Goal: Task Accomplishment & Management: Use online tool/utility

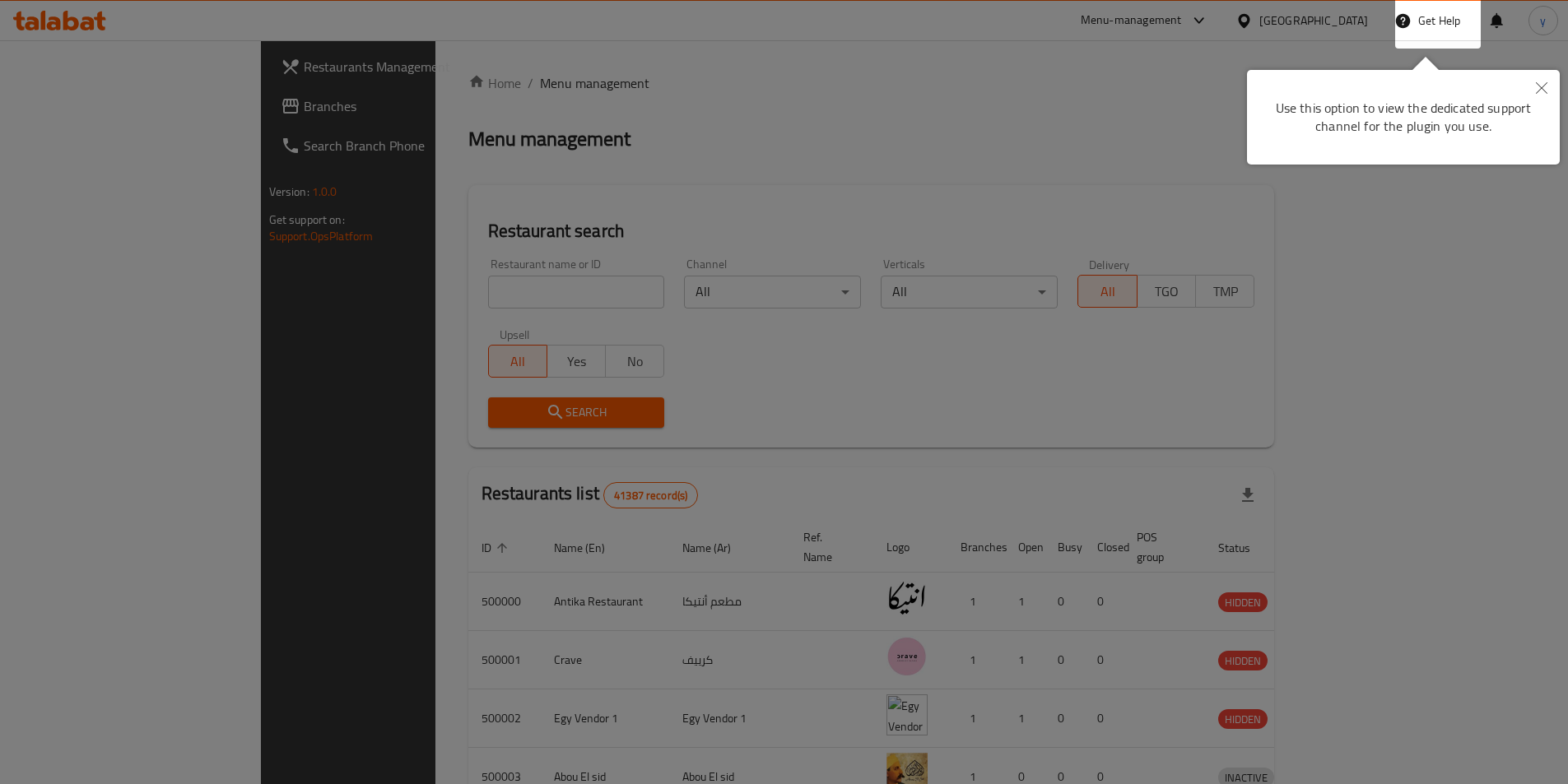
click at [1537, 91] on icon "Close" at bounding box center [1541, 88] width 11 height 11
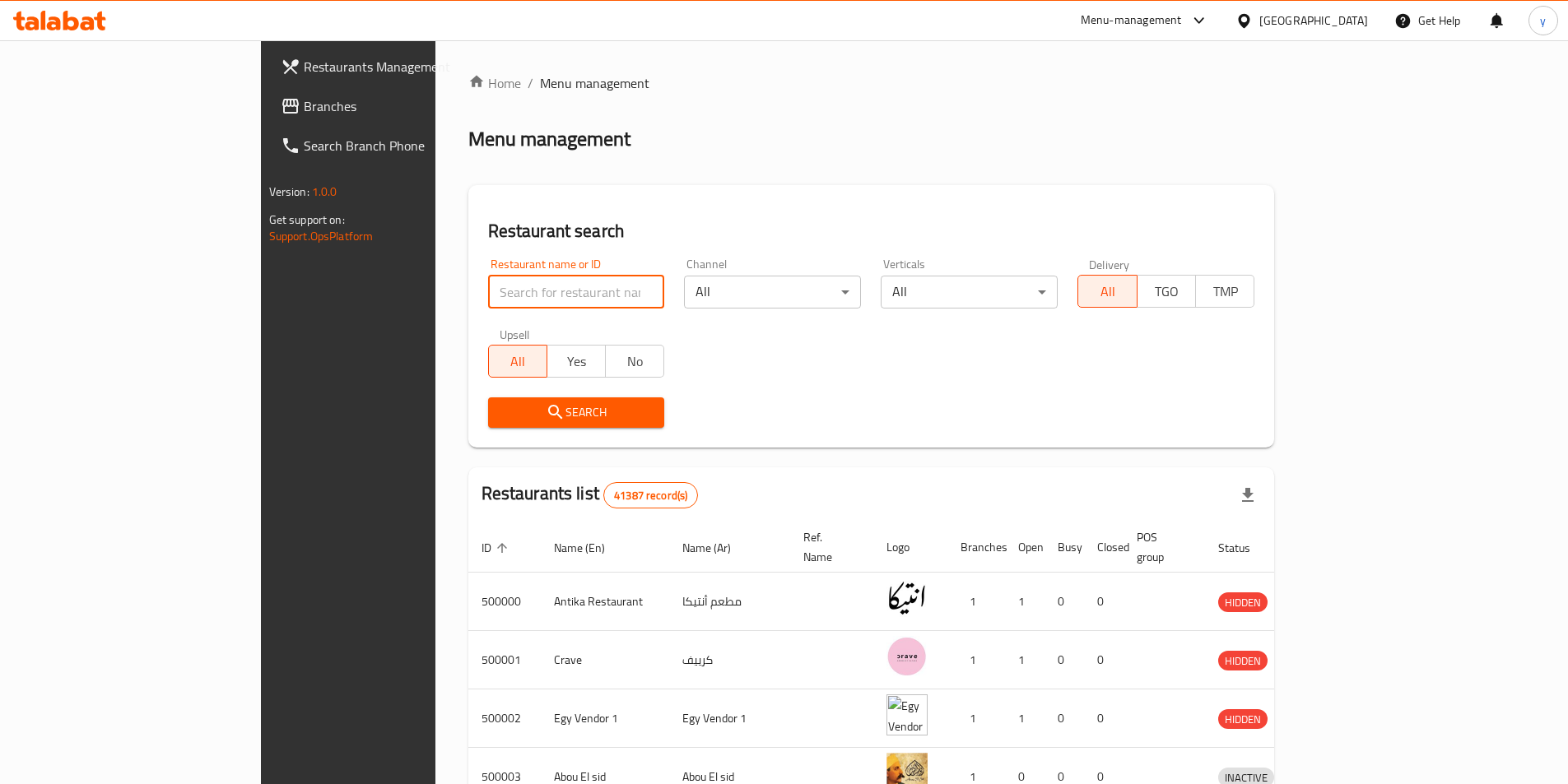
click at [488, 300] on input "search" at bounding box center [576, 292] width 177 height 33
paste input "779526"
type input "779526"
click button "Search" at bounding box center [576, 413] width 177 height 31
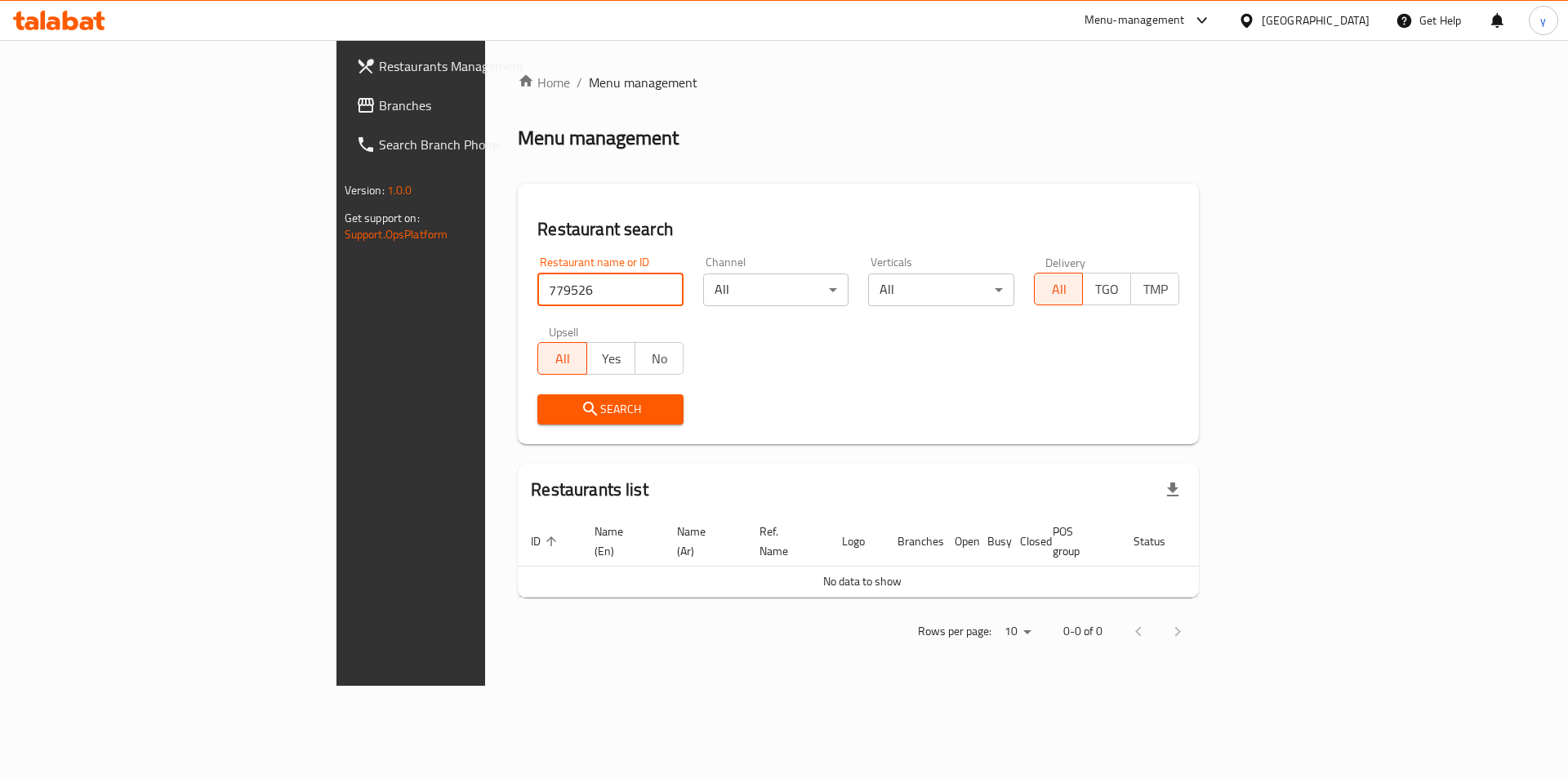
click at [379, 96] on span "Branches" at bounding box center [482, 105] width 207 height 19
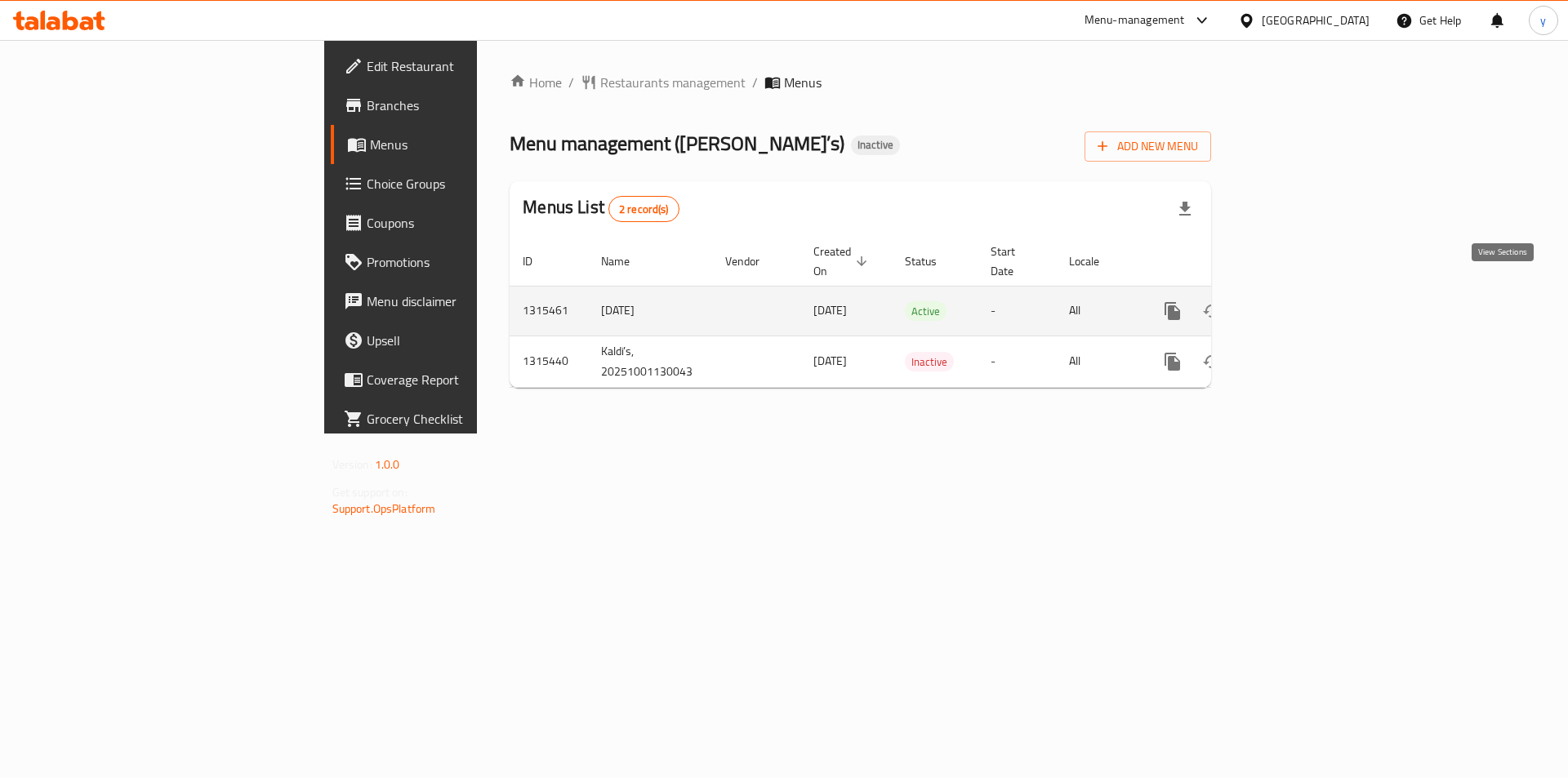
click at [1310, 292] on link "enhanced table" at bounding box center [1290, 311] width 39 height 39
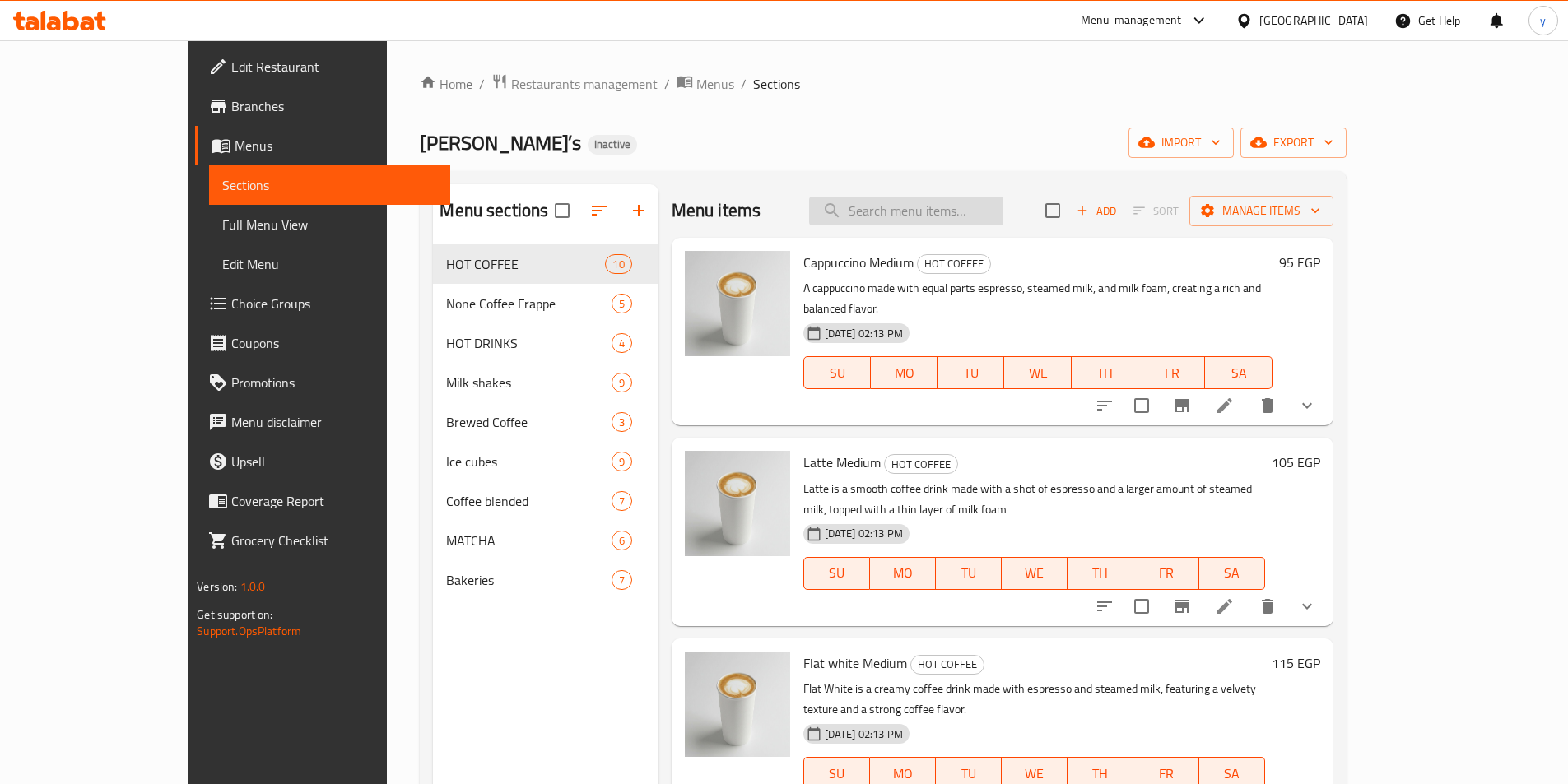
click at [964, 222] on input "search" at bounding box center [907, 211] width 195 height 29
paste input "whipped cream"
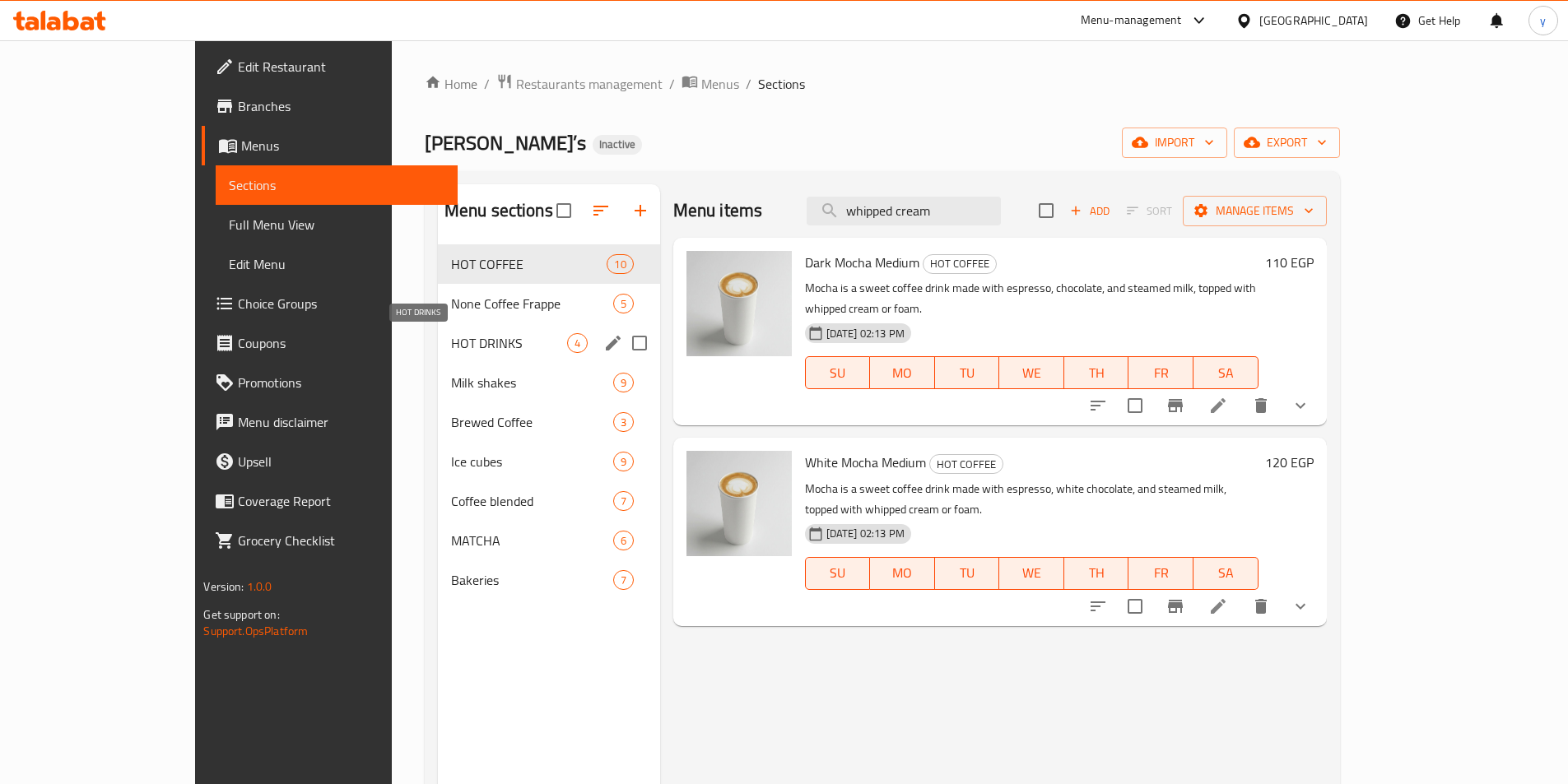
type input "whipped cream"
click at [451, 341] on span "HOT DRINKS" at bounding box center [509, 342] width 116 height 20
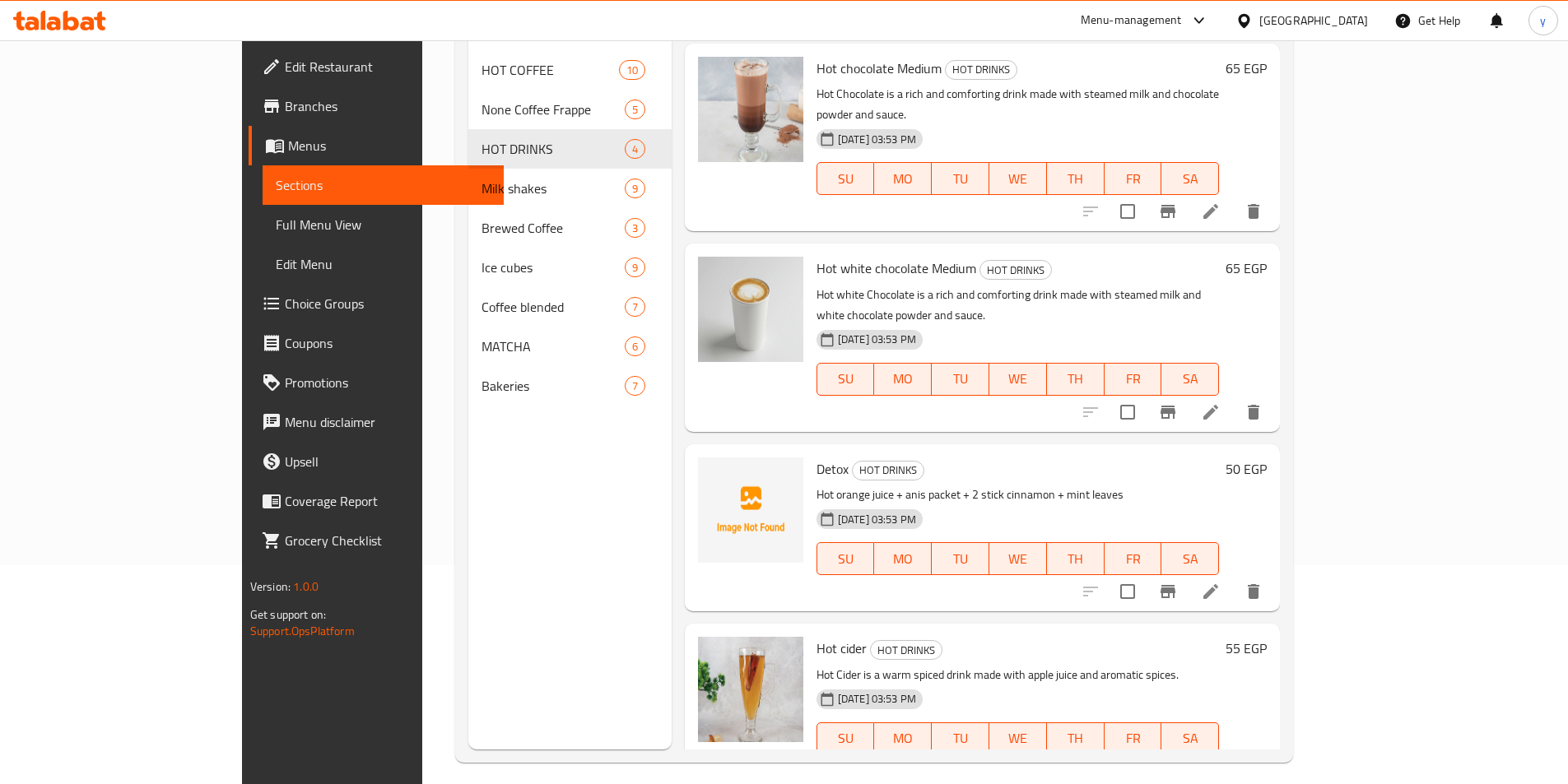
scroll to position [230, 0]
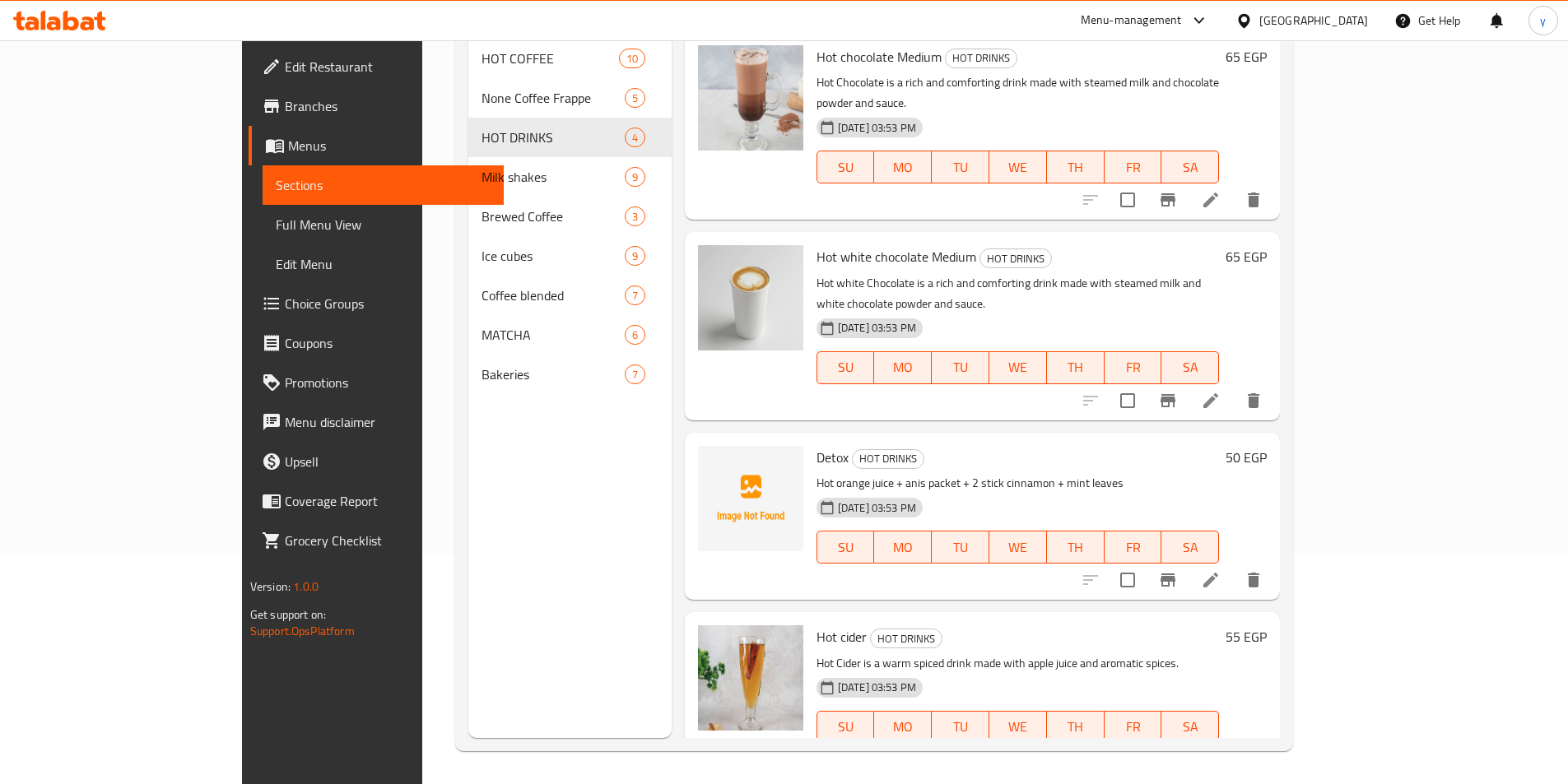
click at [284, 302] on span "Choice Groups" at bounding box center [387, 303] width 206 height 20
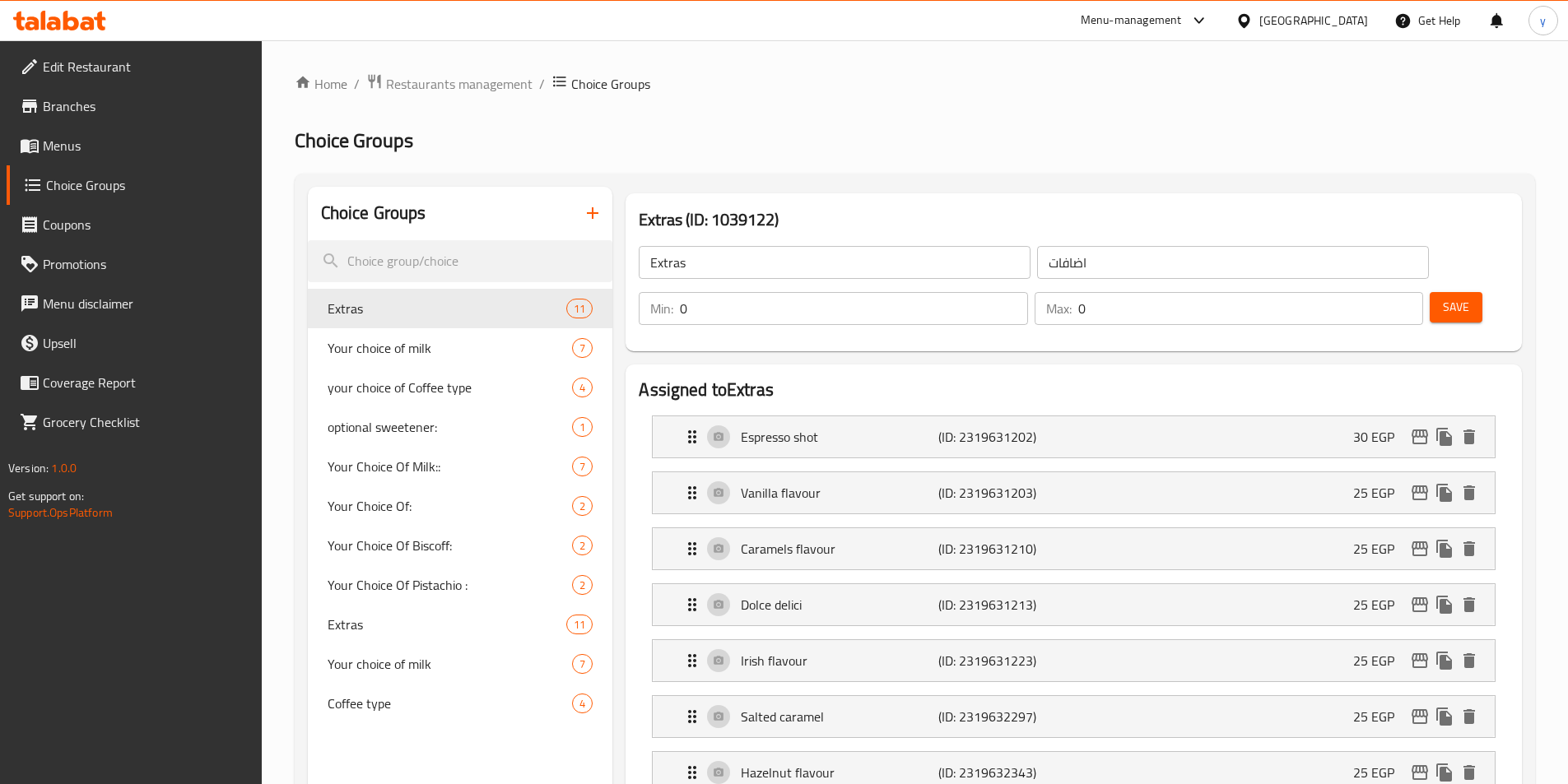
click at [132, 155] on link "Menus" at bounding box center [134, 146] width 255 height 39
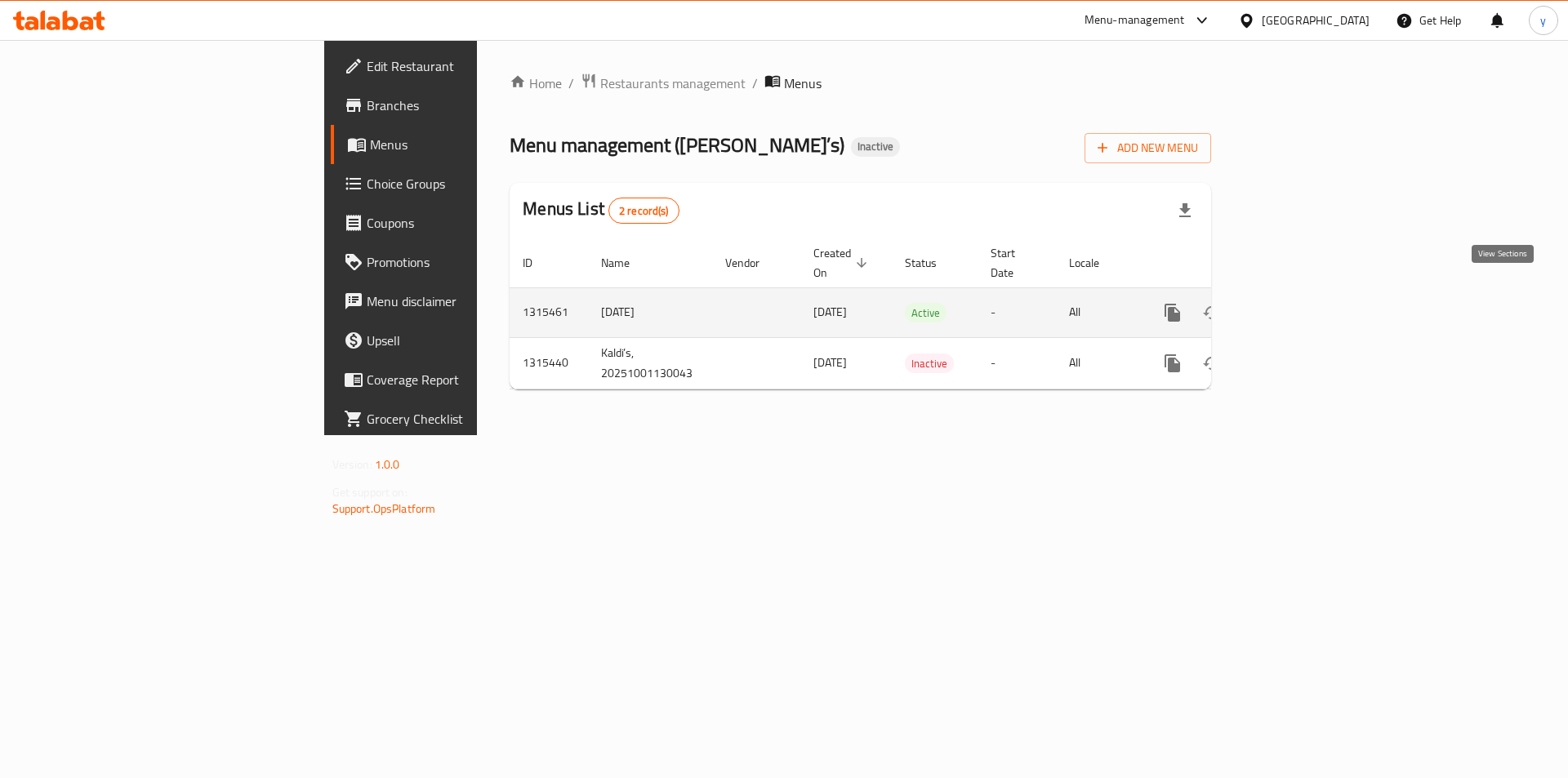
click at [1300, 304] on icon "enhanced table" at bounding box center [1289, 312] width 19 height 19
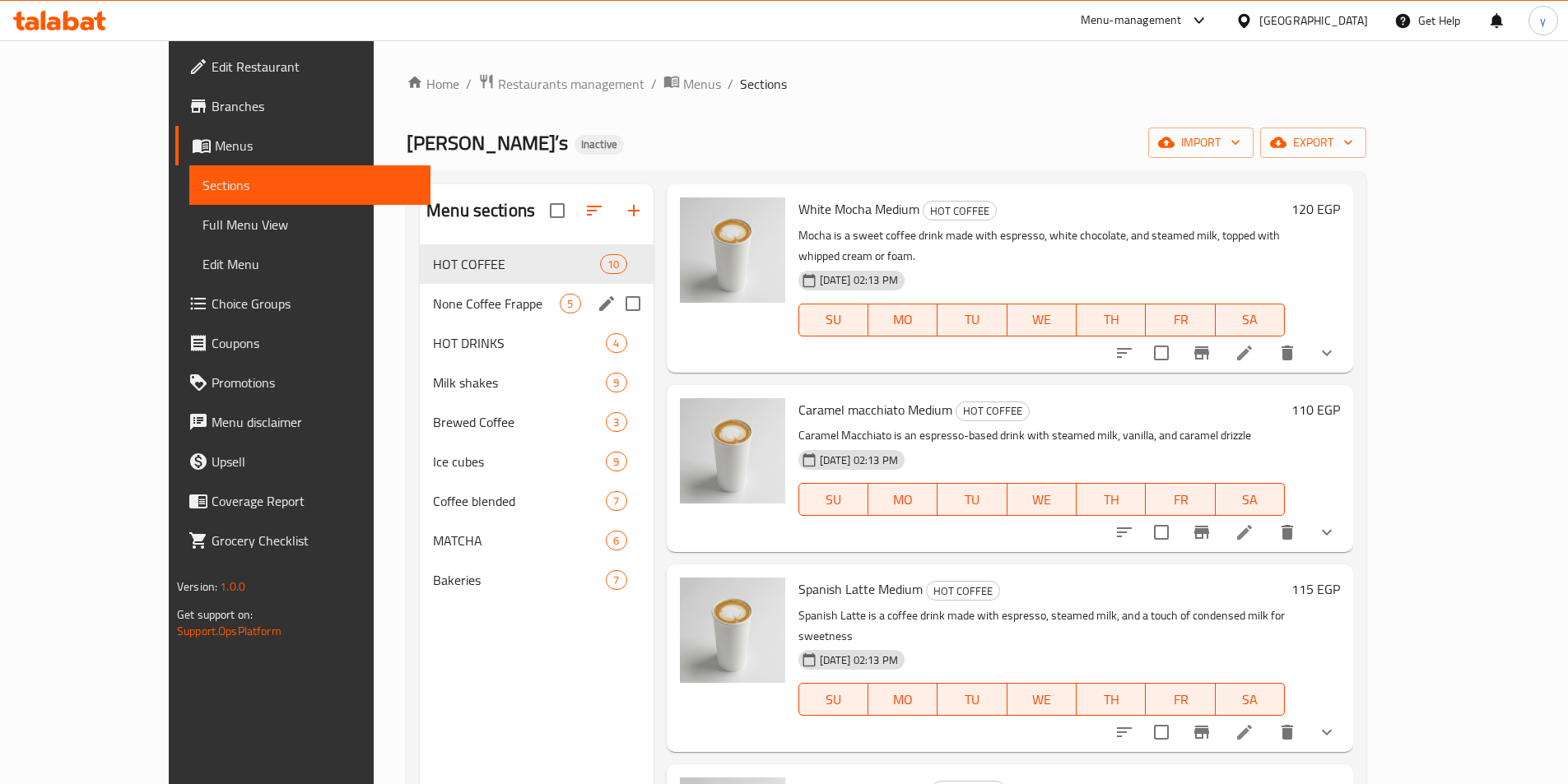
click at [433, 312] on span "None Coffee Frappe" at bounding box center [496, 303] width 126 height 20
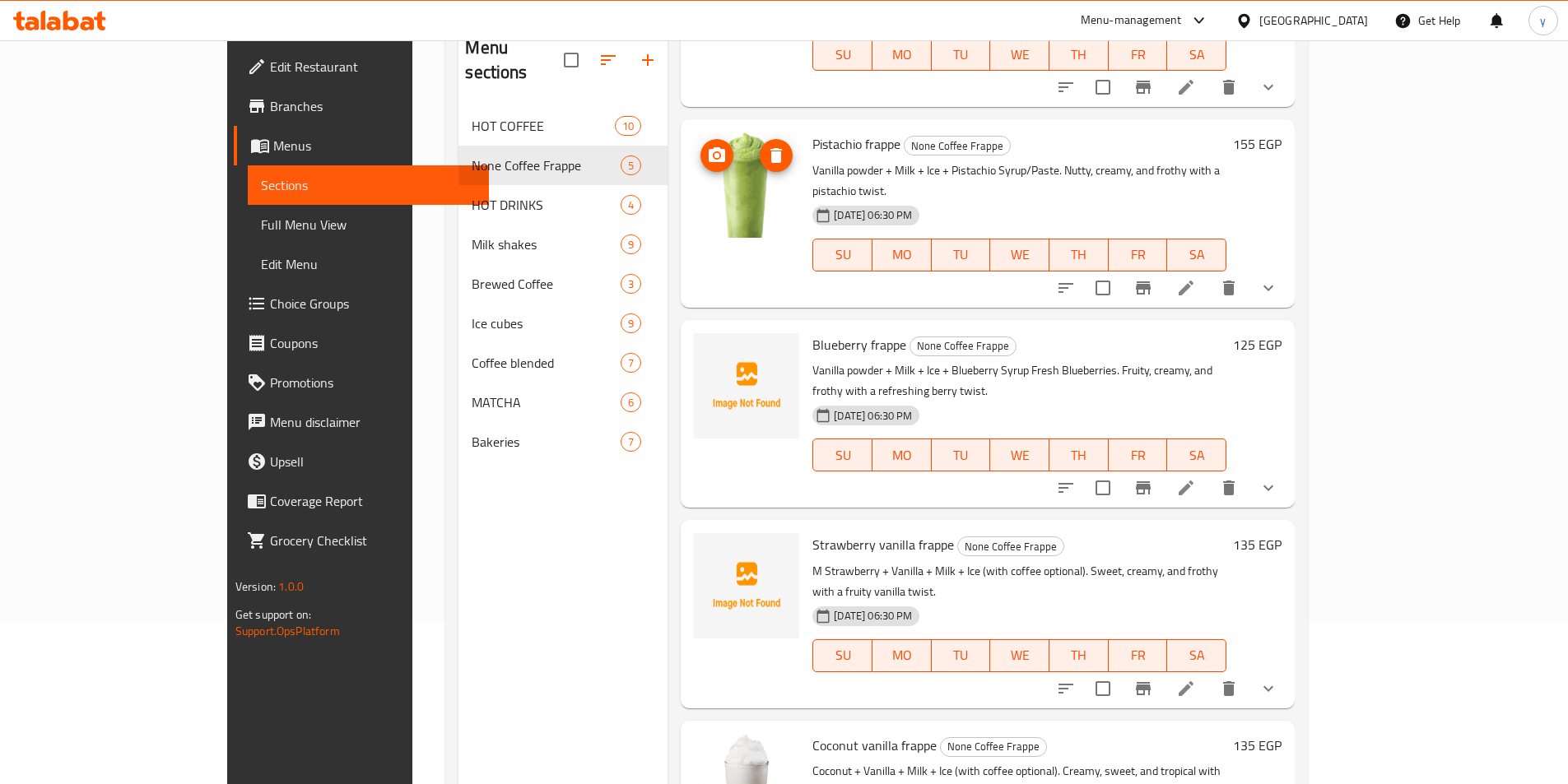
scroll to position [230, 0]
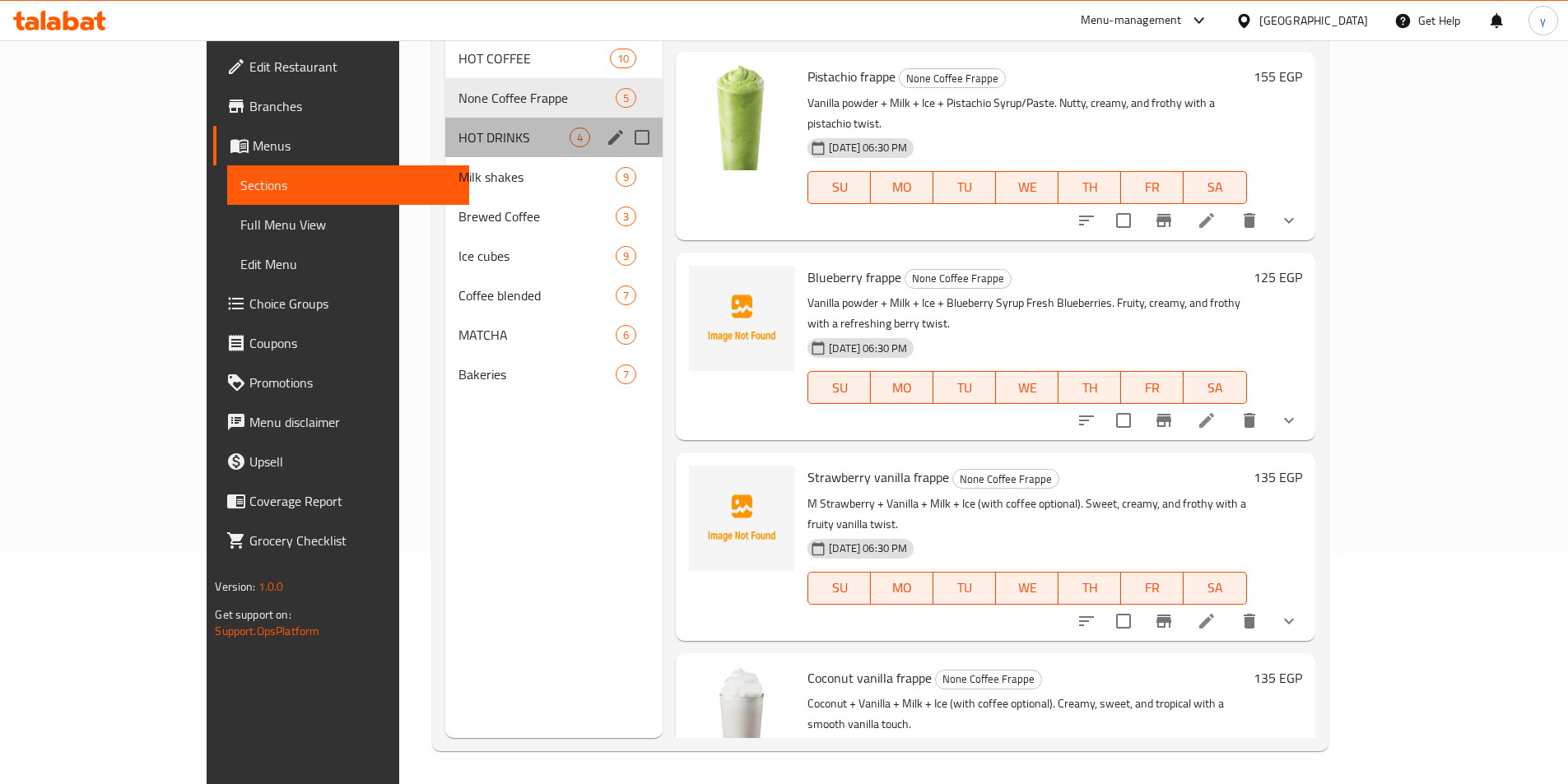
click at [445, 124] on div "HOT DRINKS 4" at bounding box center [554, 138] width 217 height 39
